Goal: Check status: Check status

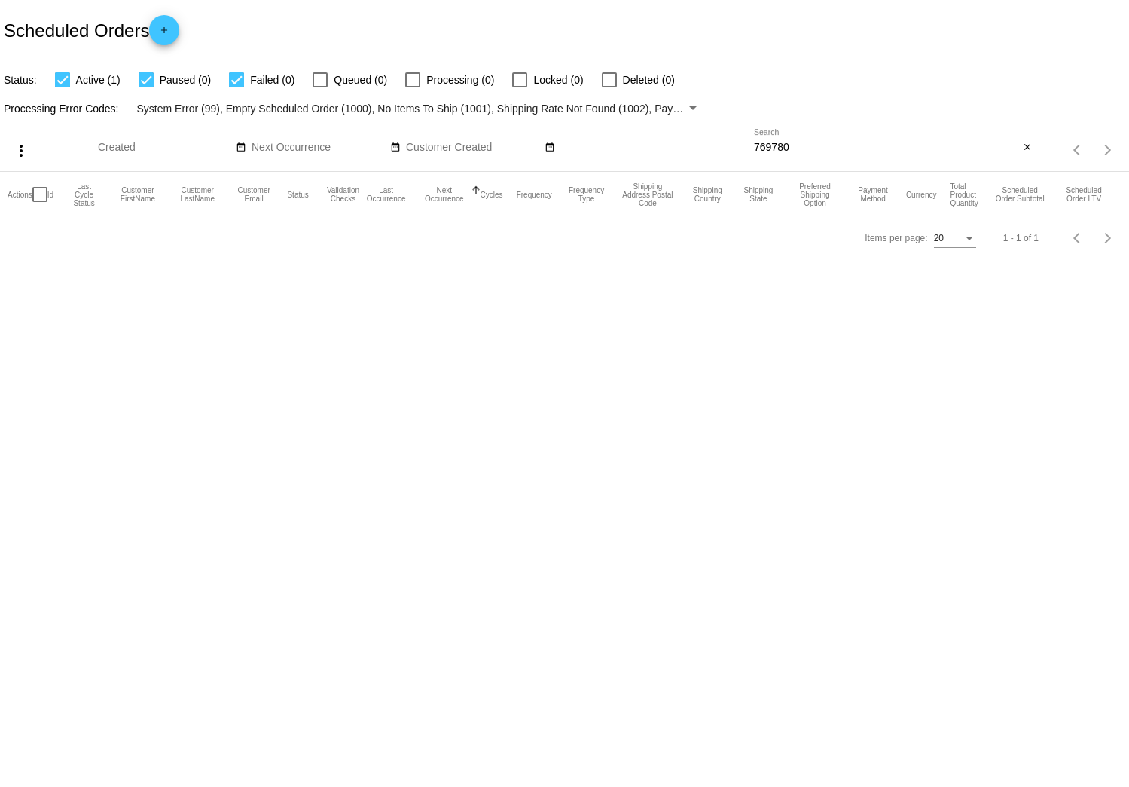
click at [811, 145] on input "769780" at bounding box center [887, 148] width 266 height 12
paste input "365135"
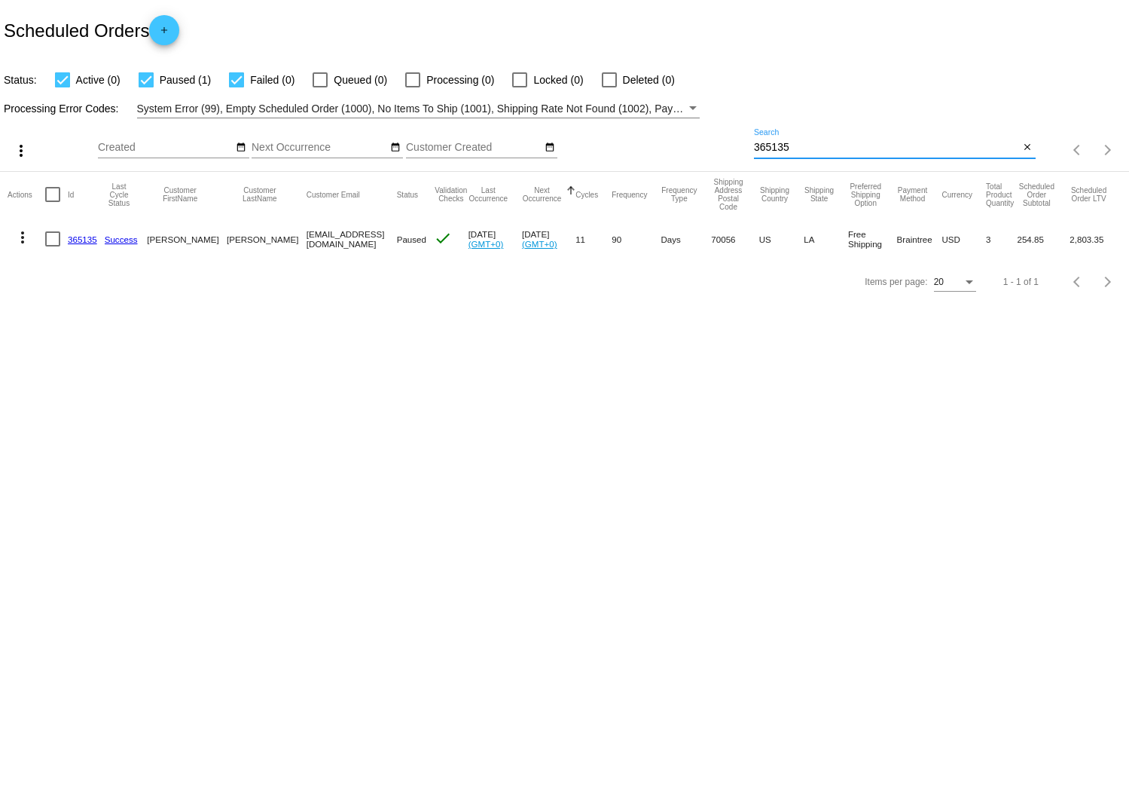
type input "365135"
click at [748, 39] on div "Scheduled Orders add" at bounding box center [564, 30] width 1129 height 60
click at [750, 37] on div "Scheduled Orders add" at bounding box center [564, 30] width 1129 height 60
click at [658, 390] on body "Scheduled Orders add Status: Active (0) Paused (1) Failed (0) Queued (0) Proces…" at bounding box center [564, 393] width 1129 height 787
click at [878, 382] on body "Scheduled Orders add Status: Active (0) Paused (1) Failed (0) Queued (0) Proces…" at bounding box center [564, 393] width 1129 height 787
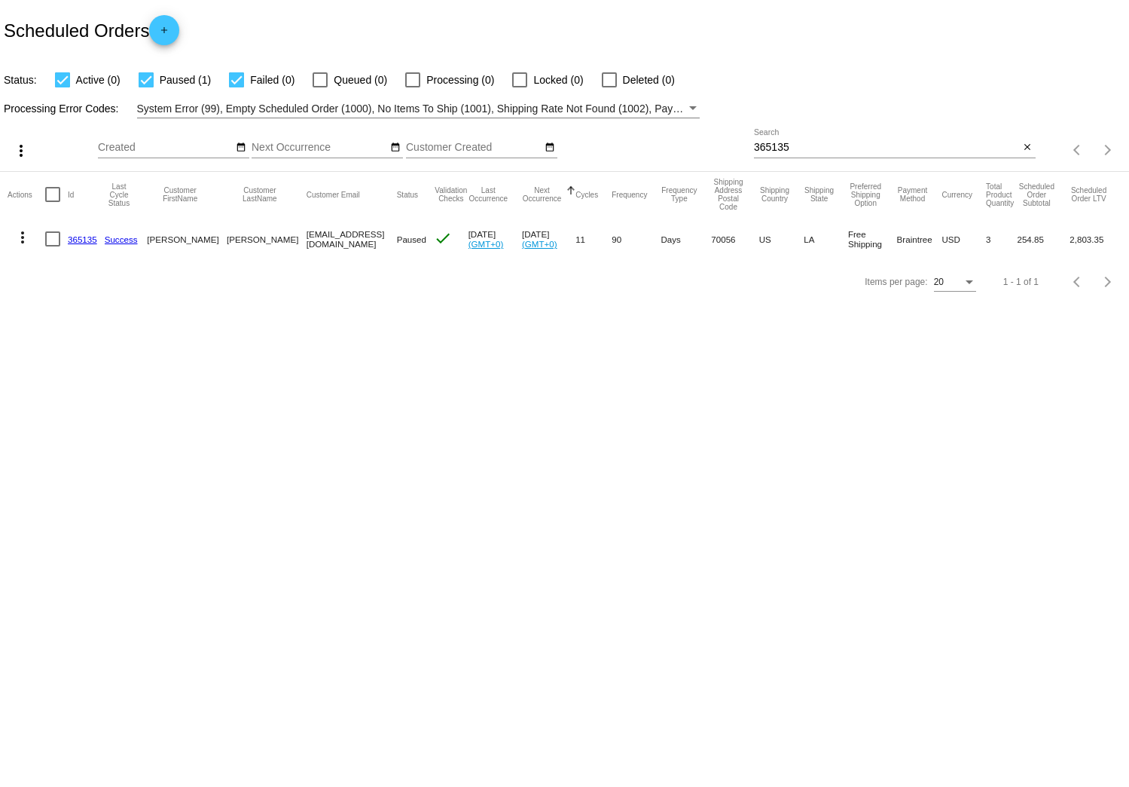
click at [725, 42] on div "Scheduled Orders add" at bounding box center [564, 30] width 1129 height 60
click at [726, 35] on div "Scheduled Orders add" at bounding box center [564, 30] width 1129 height 60
click at [585, 374] on body "Scheduled Orders add Status: Active (0) Paused (1) Failed (0) Queued (0) Proces…" at bounding box center [564, 393] width 1129 height 787
click at [466, 29] on div "Scheduled Orders add" at bounding box center [564, 30] width 1129 height 60
click at [316, 417] on body "Scheduled Orders add Status: Active (0) Paused (1) Failed (0) Queued (0) Proces…" at bounding box center [564, 393] width 1129 height 787
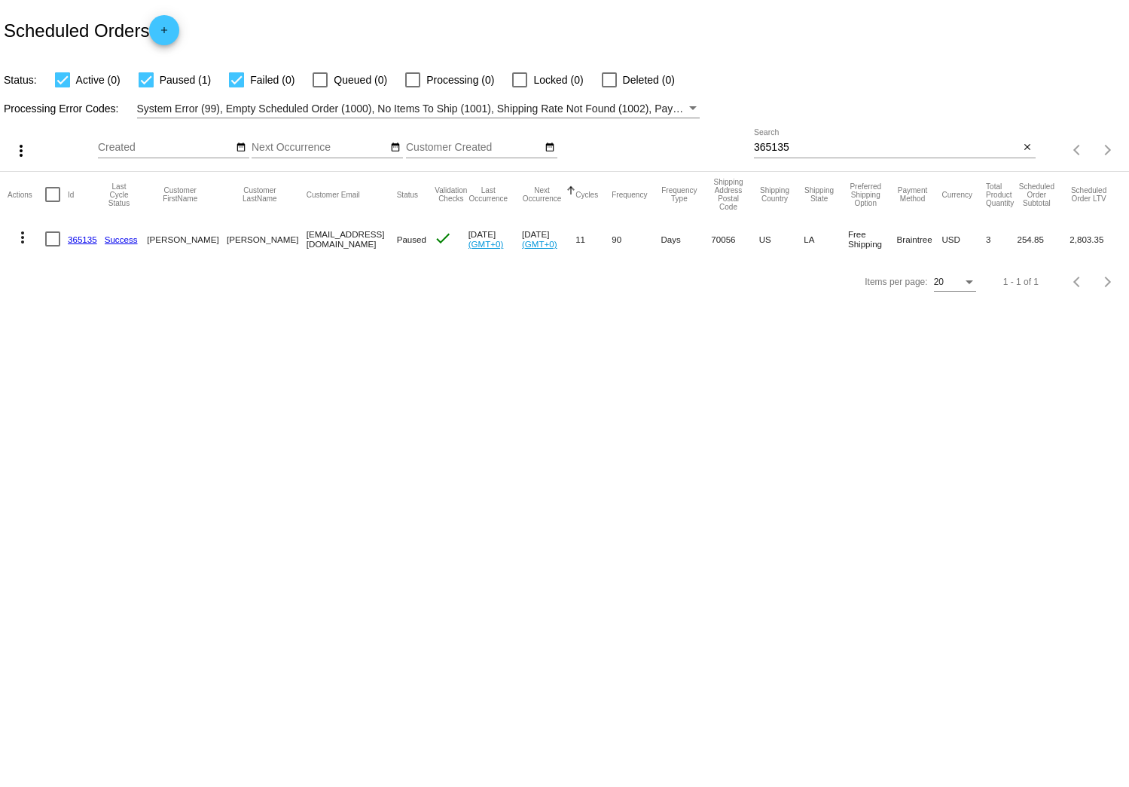
click at [179, 386] on body "Scheduled Orders add Status: Active (0) Paused (1) Failed (0) Queued (0) Proces…" at bounding box center [564, 393] width 1129 height 787
click at [25, 237] on mat-icon "more_vert" at bounding box center [23, 237] width 18 height 18
click at [87, 380] on span "Process Now" at bounding box center [84, 382] width 62 height 12
click at [121, 294] on div "Items per page: 20 1 - 1 of 1" at bounding box center [564, 282] width 1129 height 42
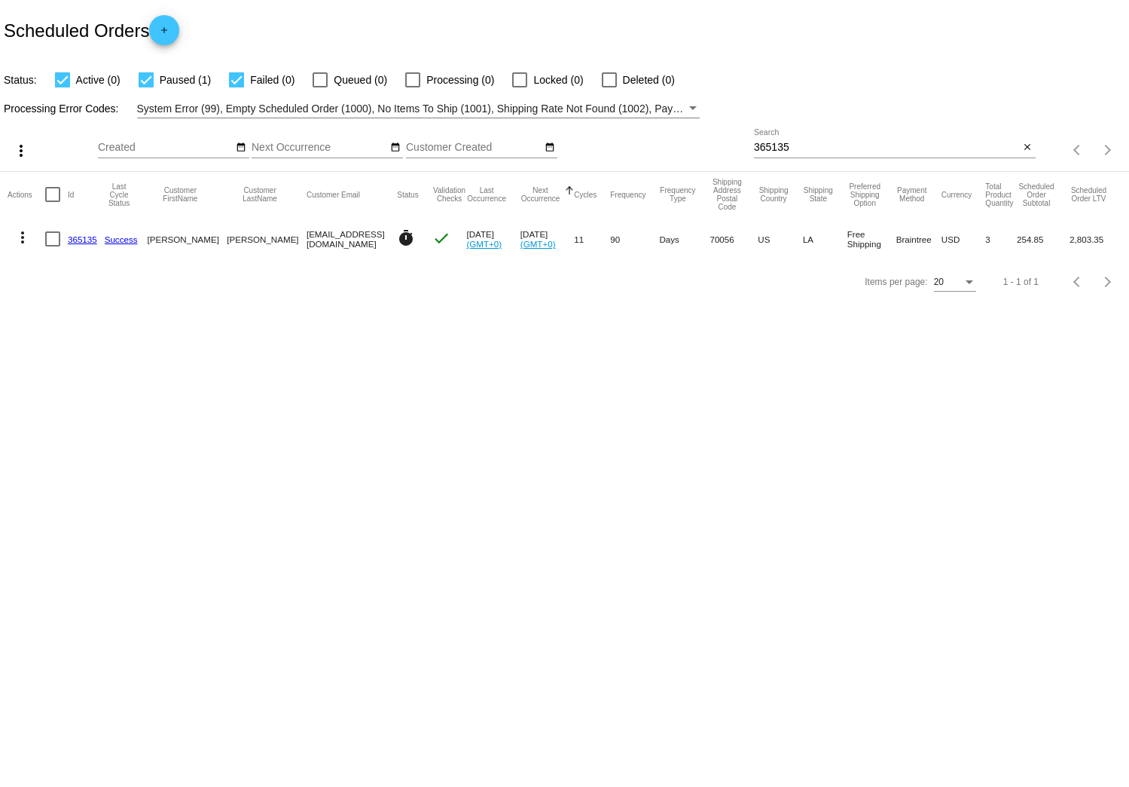
click at [26, 239] on mat-icon "more_vert" at bounding box center [23, 237] width 18 height 18
click at [66, 345] on span "View / Edit" at bounding box center [78, 346] width 50 height 12
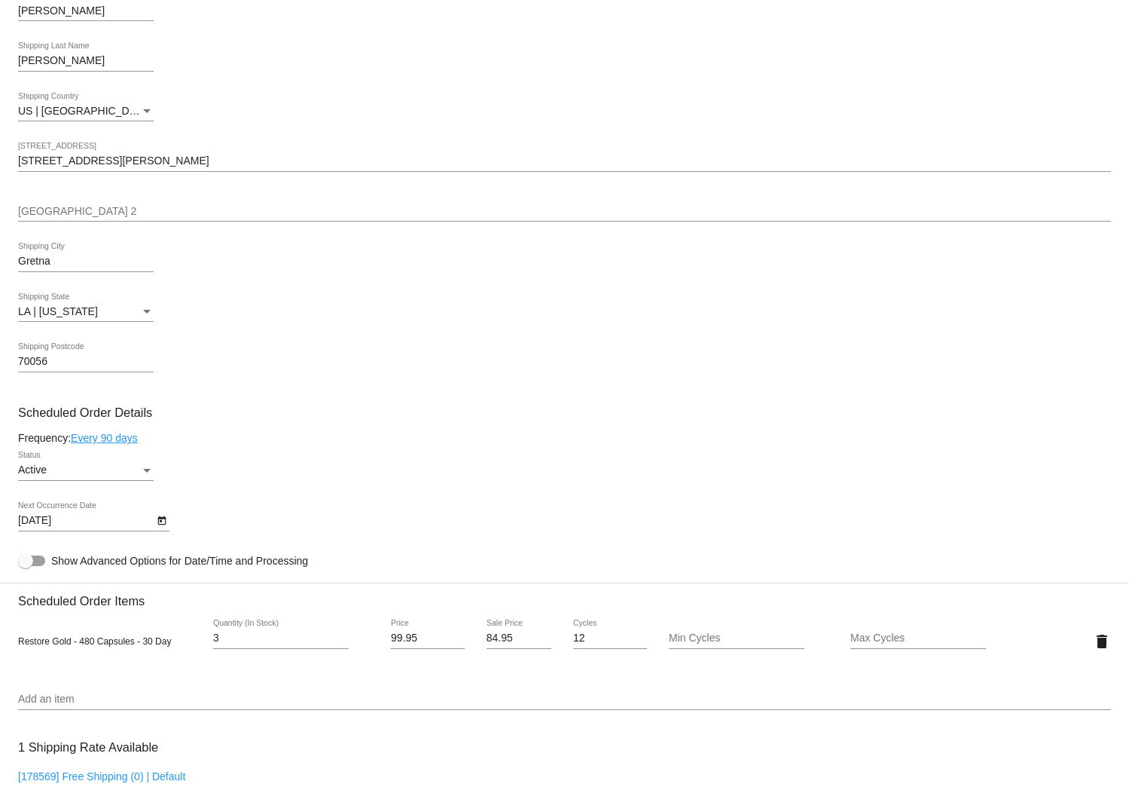
scroll to position [486, 0]
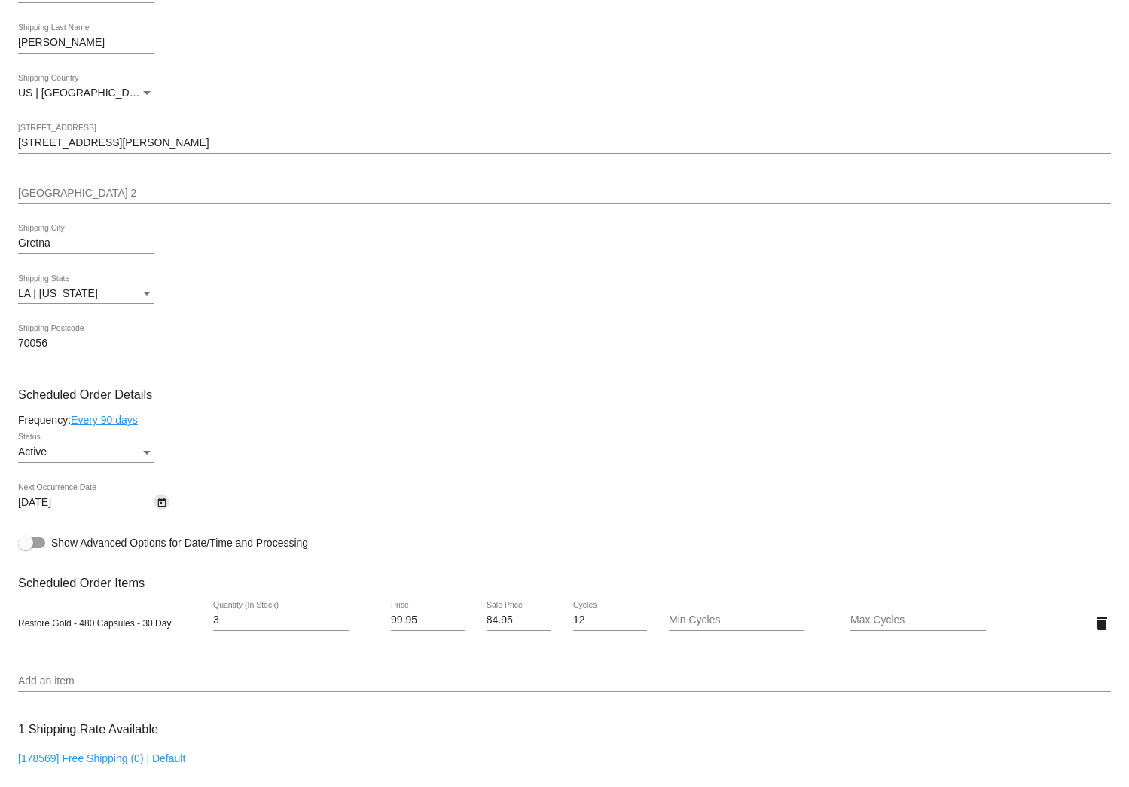
click at [162, 503] on icon "Open calendar" at bounding box center [162, 502] width 11 height 18
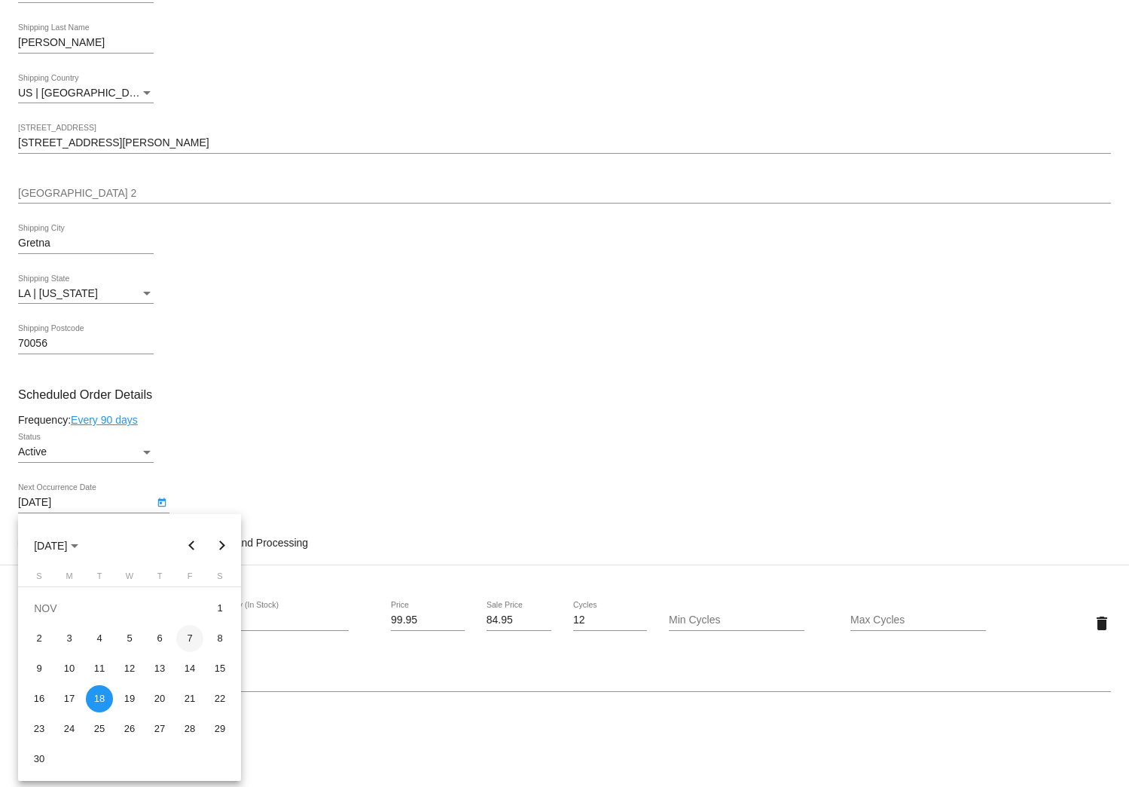
click at [193, 639] on div "7" at bounding box center [189, 638] width 27 height 27
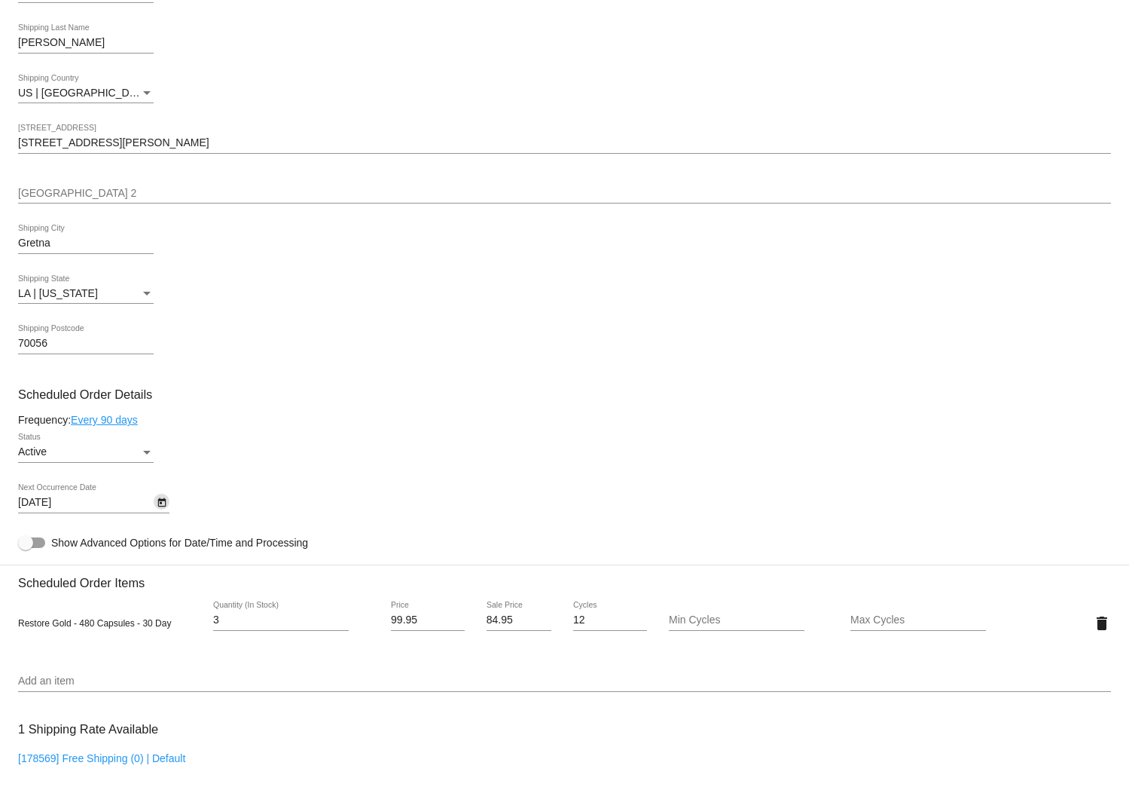
click at [159, 503] on icon "Open calendar" at bounding box center [161, 502] width 8 height 9
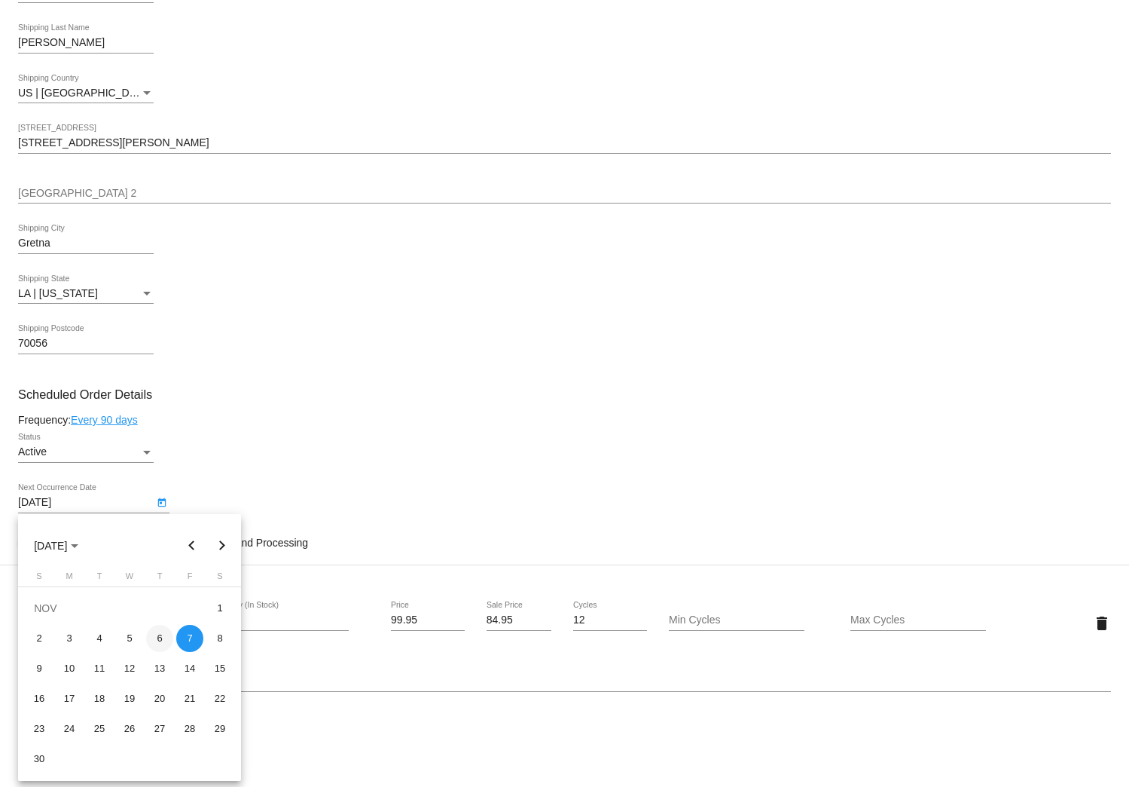
click at [154, 640] on div "6" at bounding box center [159, 638] width 27 height 27
type input "[DATE]"
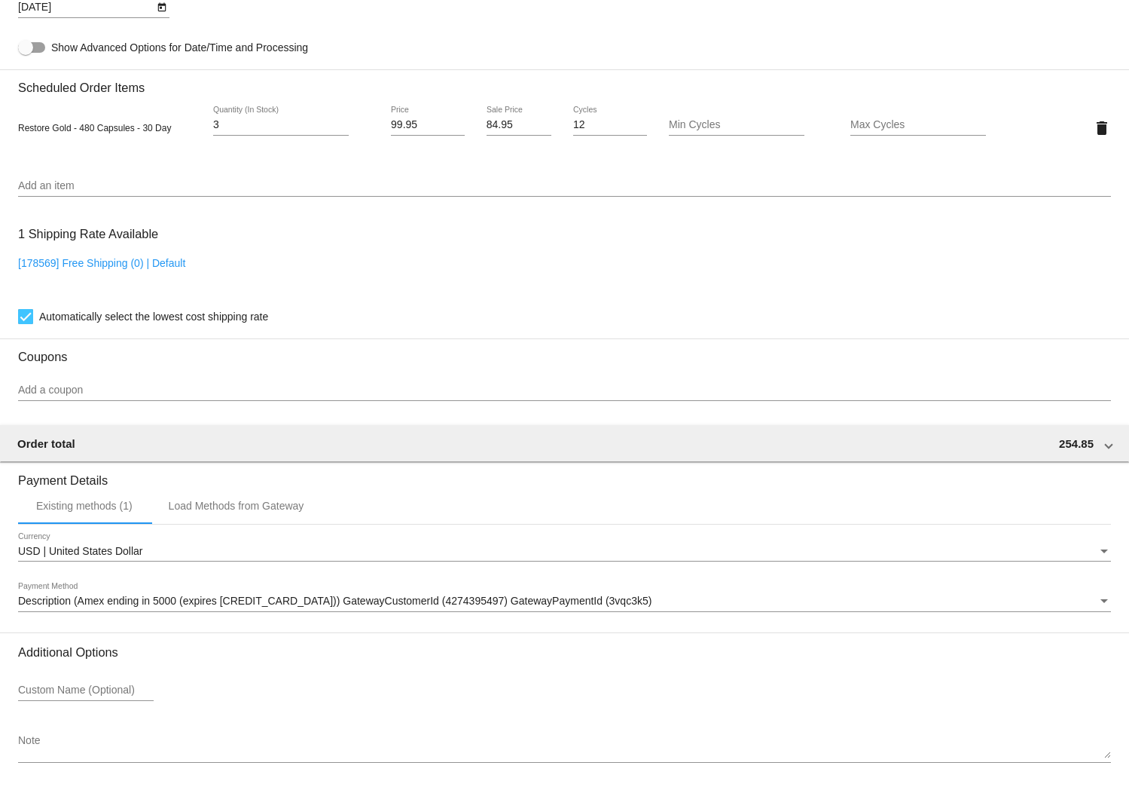
scroll to position [1040, 0]
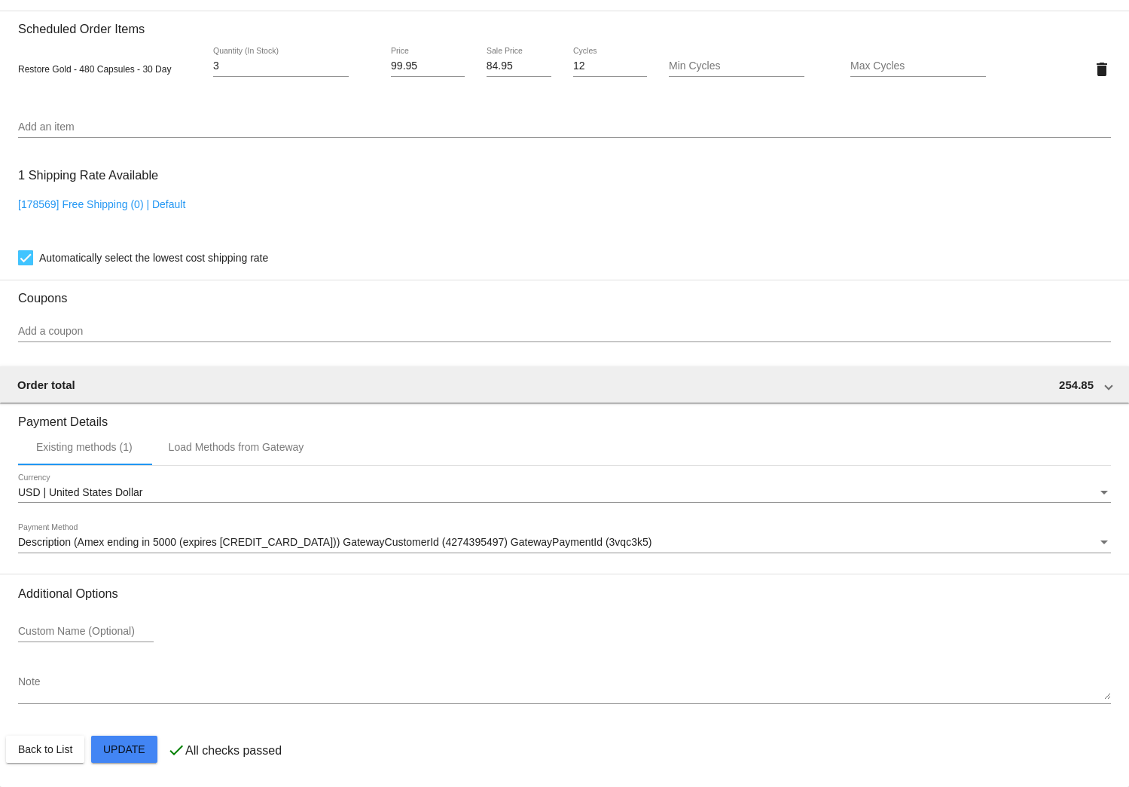
click at [136, 749] on mat-card "Customer 1350466: [PERSON_NAME] [EMAIL_ADDRESS][DOMAIN_NAME] Customer Shipping …" at bounding box center [564, 33] width 1129 height 1507
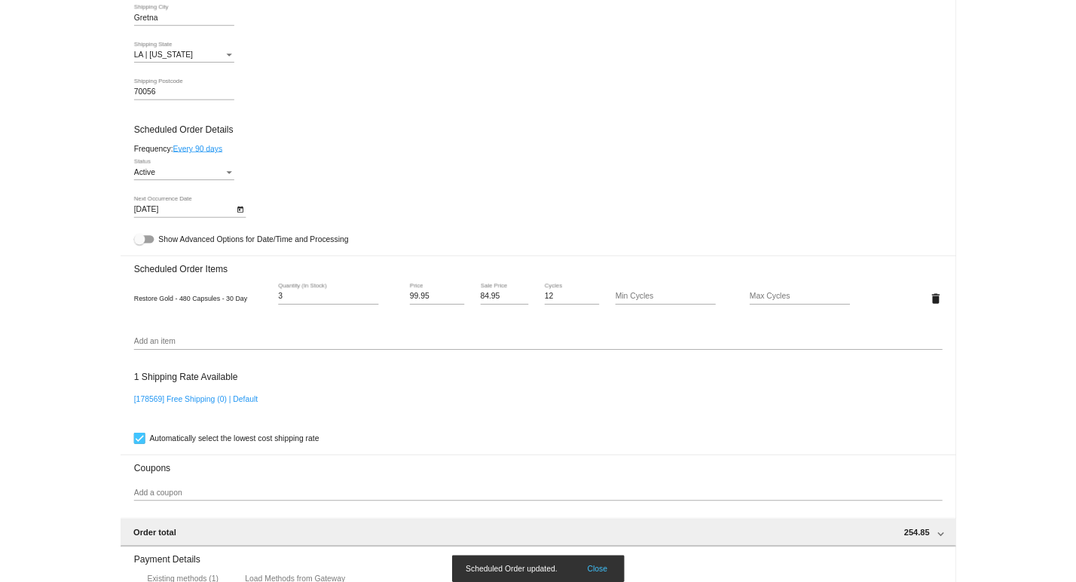
scroll to position [0, 0]
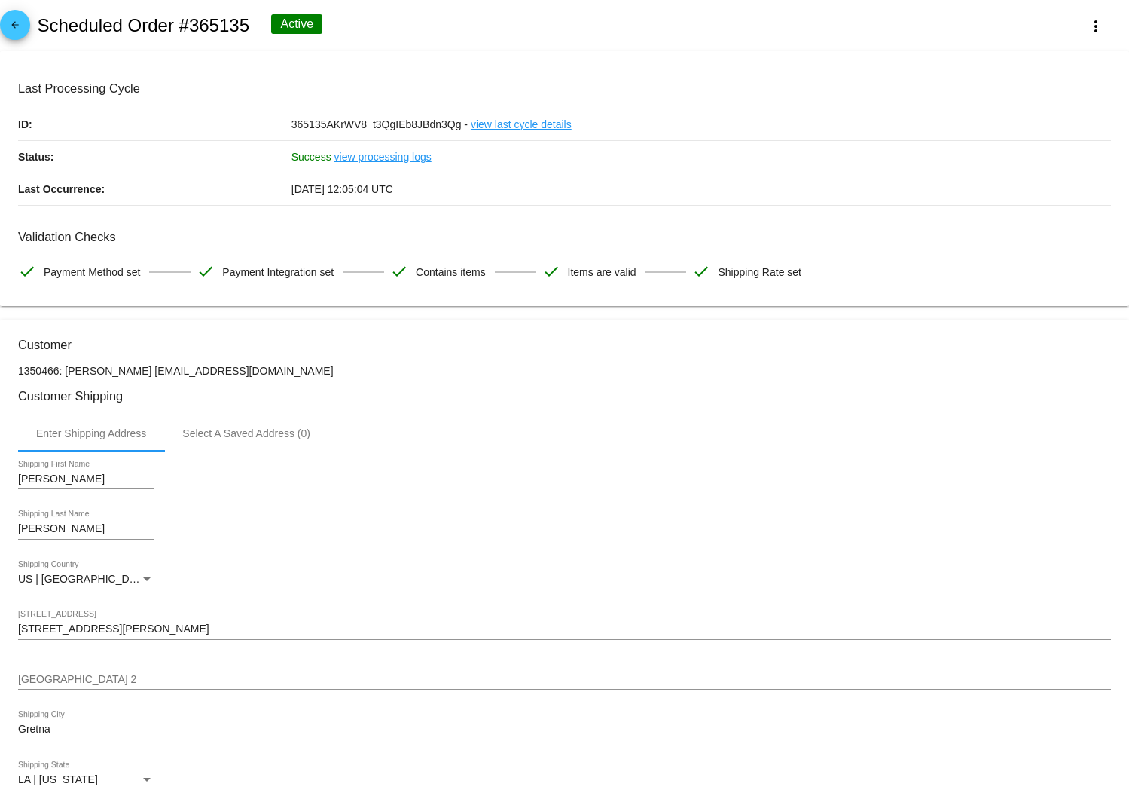
click at [16, 21] on mat-icon "arrow_back" at bounding box center [15, 29] width 18 height 18
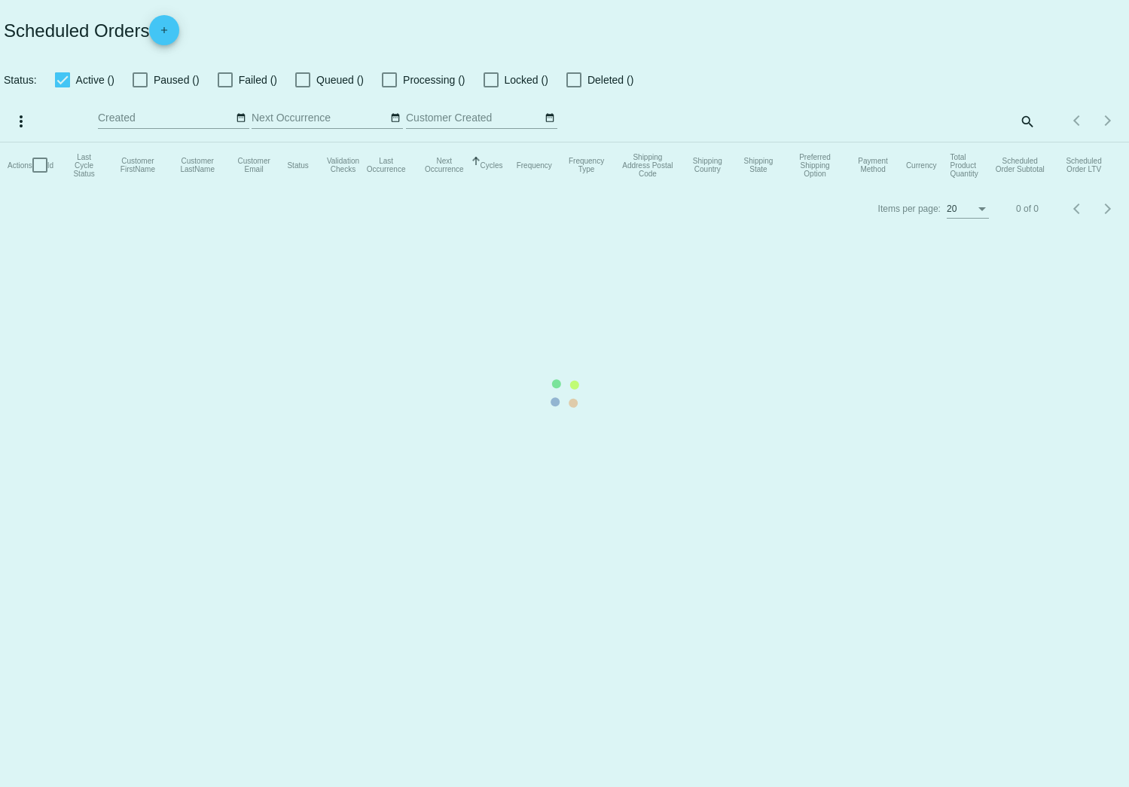
checkbox input "true"
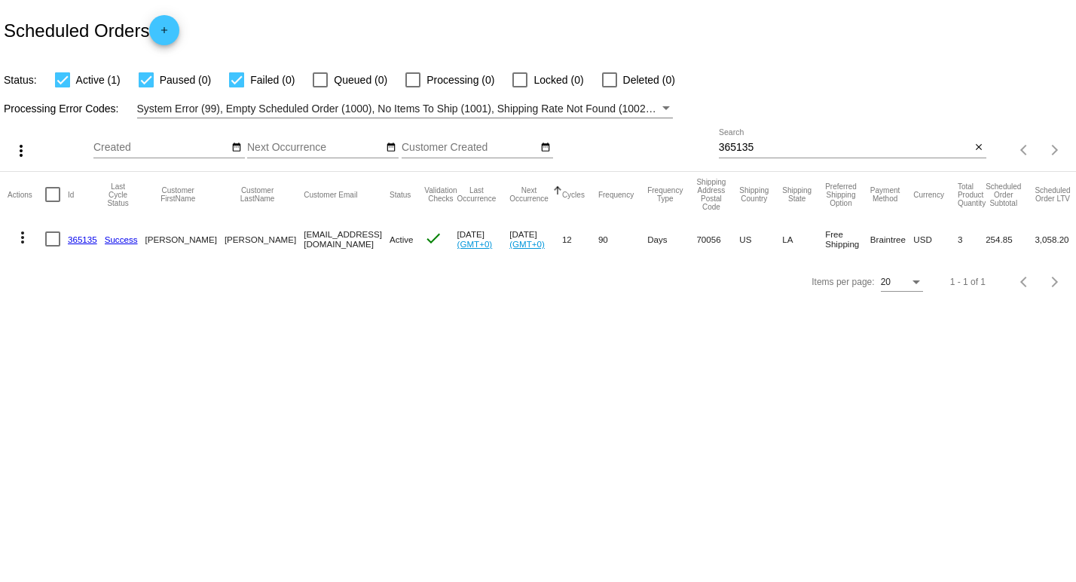
click at [820, 148] on input "365135" at bounding box center [845, 148] width 252 height 12
type input "[PERSON_NAME]"
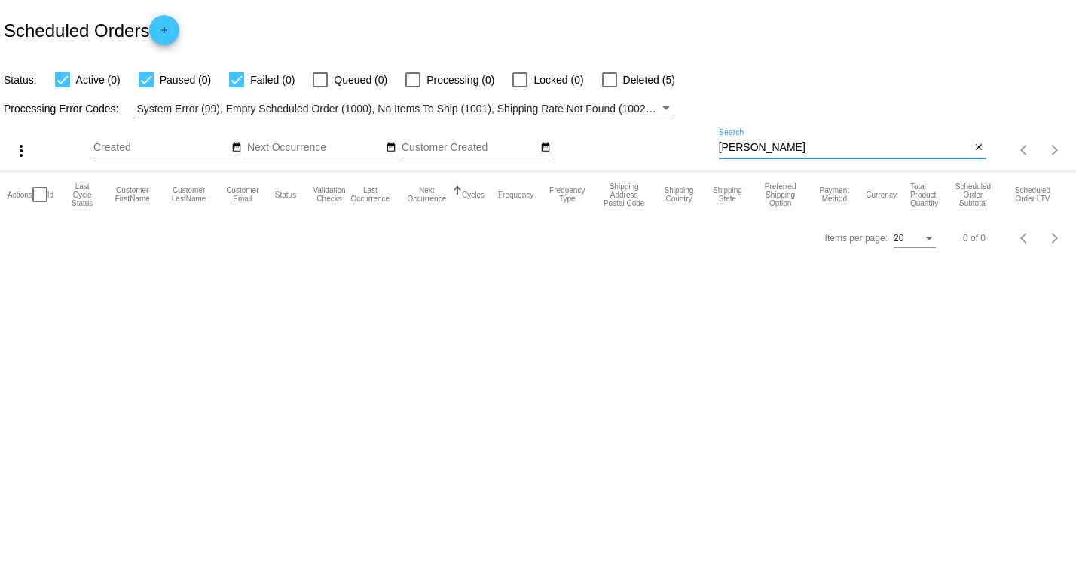
click at [842, 148] on input "[PERSON_NAME]" at bounding box center [845, 148] width 252 height 12
click at [446, 234] on div "Items per page: 20 0 of 0" at bounding box center [538, 238] width 1076 height 42
click at [780, 145] on input "[PERSON_NAME]" at bounding box center [845, 148] width 252 height 12
click at [647, 77] on span "Deleted (5)" at bounding box center [649, 80] width 52 height 18
click at [610, 87] on input "Deleted (5)" at bounding box center [609, 87] width 1 height 1
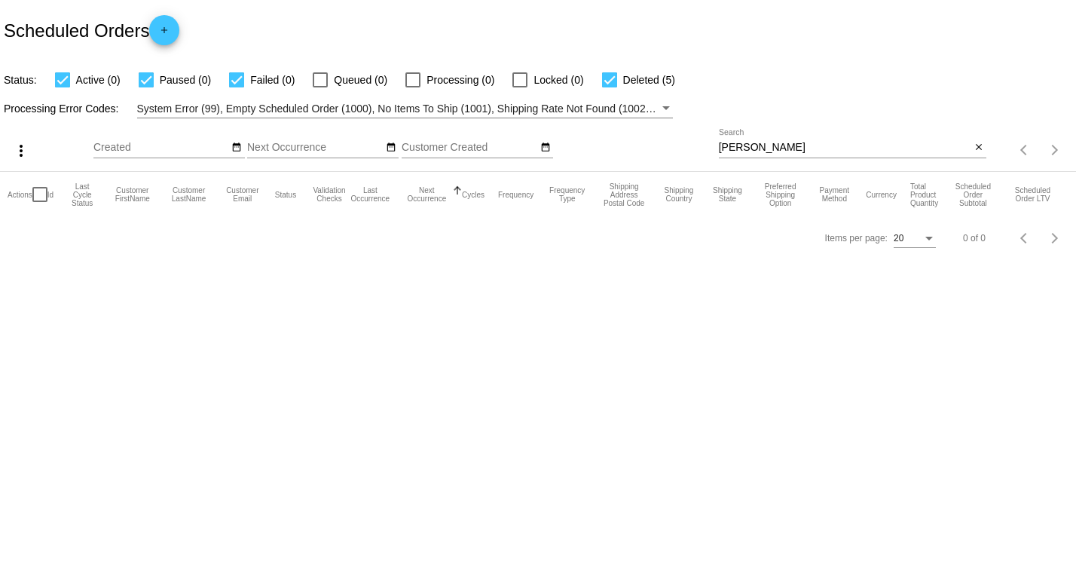
click at [647, 77] on span "Deleted (5)" at bounding box center [649, 80] width 52 height 18
click at [610, 87] on input "Deleted (5)" at bounding box center [609, 87] width 1 height 1
click at [608, 172] on mat-table "Actions Id Last Cycle Status Customer FirstName Customer LastName Customer Emai…" at bounding box center [538, 194] width 1076 height 45
click at [608, 81] on div at bounding box center [609, 79] width 15 height 15
click at [609, 87] on input "Deleted (5)" at bounding box center [609, 87] width 1 height 1
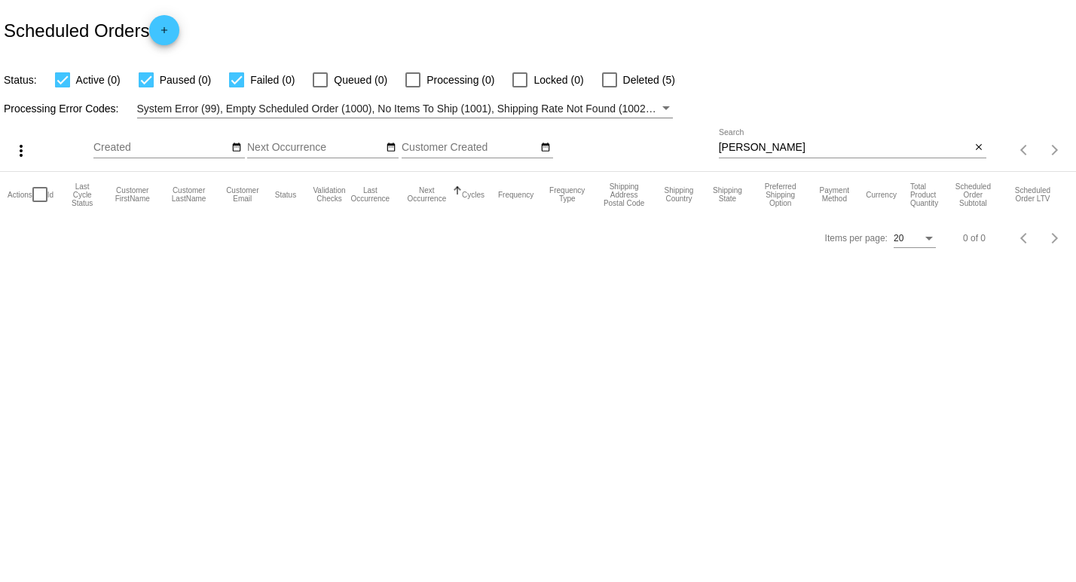
checkbox input "true"
